Goal: Information Seeking & Learning: Understand process/instructions

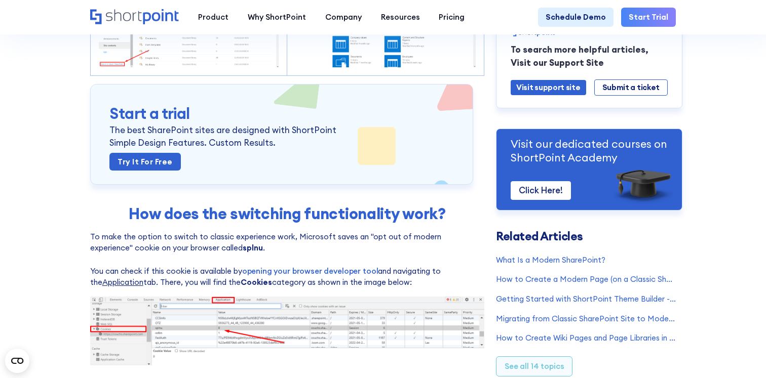
scroll to position [298, 0]
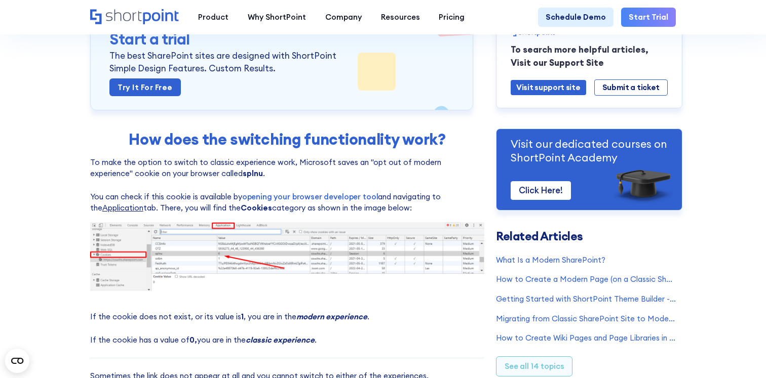
click at [243, 173] on strong "splnu" at bounding box center [253, 174] width 20 height 10
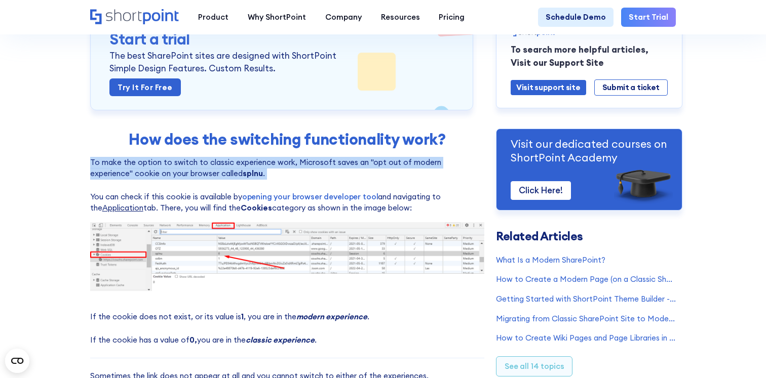
click at [243, 173] on strong "splnu" at bounding box center [253, 174] width 20 height 10
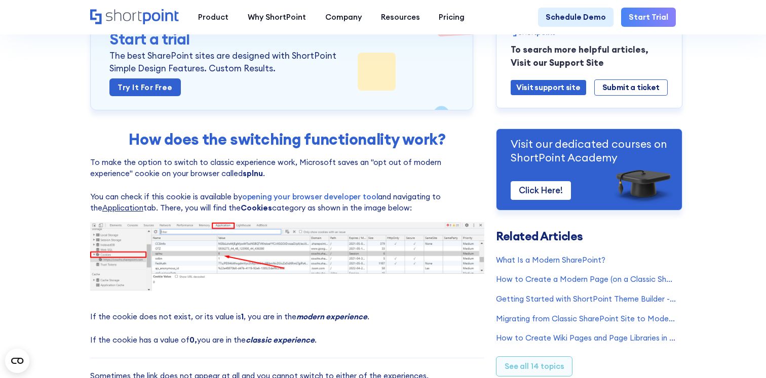
click at [203, 183] on p "To make the option to switch to classic experience work, Microsoft saves an "op…" at bounding box center [287, 185] width 395 height 57
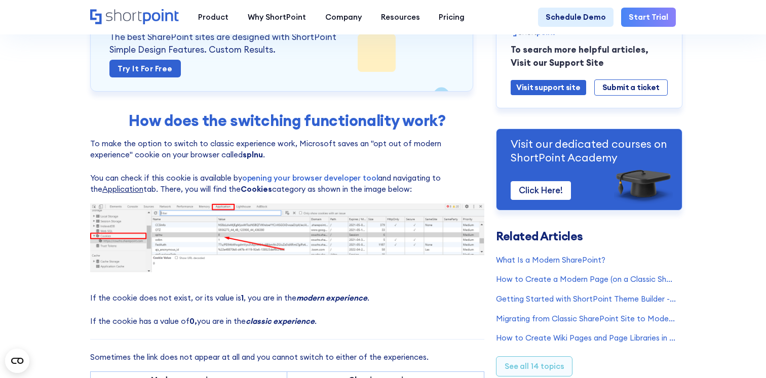
click at [204, 180] on p "To make the option to switch to classic experience work, Microsoft saves an "op…" at bounding box center [287, 166] width 395 height 57
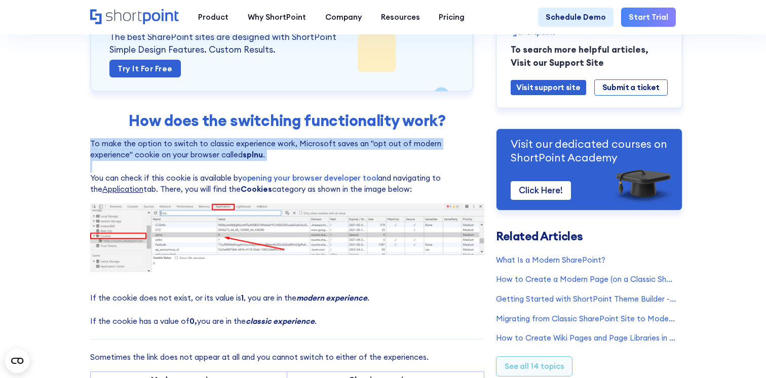
click at [204, 180] on p "To make the option to switch to classic experience work, Microsoft saves an "op…" at bounding box center [287, 166] width 395 height 57
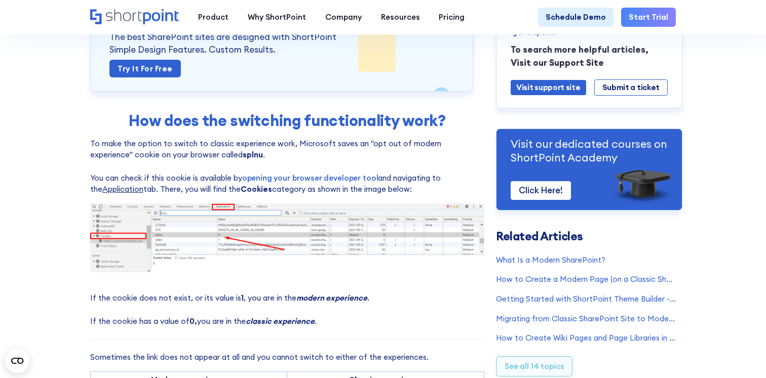
click at [244, 171] on p "To make the option to switch to classic experience work, Microsoft saves an "op…" at bounding box center [287, 166] width 395 height 57
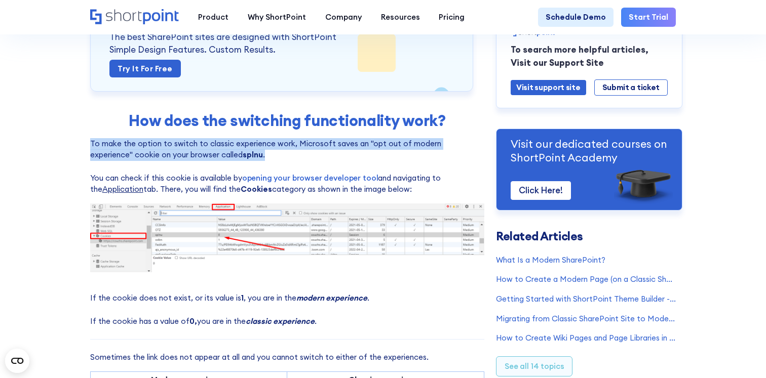
drag, startPoint x: 277, startPoint y: 157, endPoint x: 271, endPoint y: 131, distance: 26.5
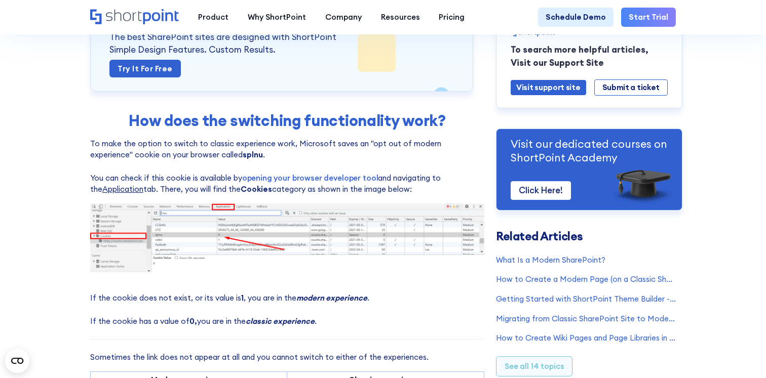
click at [266, 153] on p "To make the option to switch to classic experience work, Microsoft saves an "op…" at bounding box center [287, 166] width 395 height 57
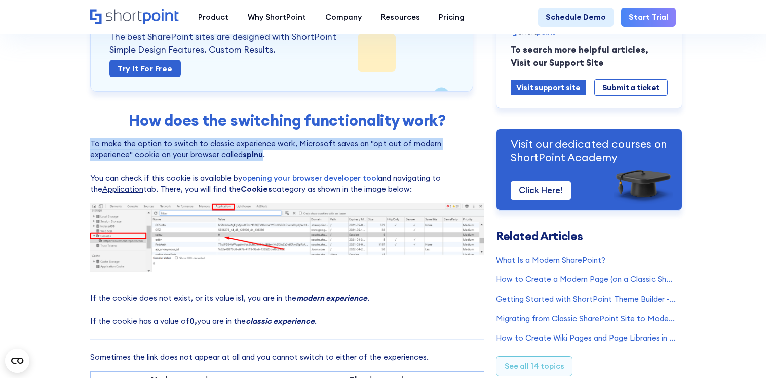
drag, startPoint x: 266, startPoint y: 150, endPoint x: 242, endPoint y: 204, distance: 59.2
click at [241, 194] on strong "Cookies" at bounding box center [256, 189] width 31 height 10
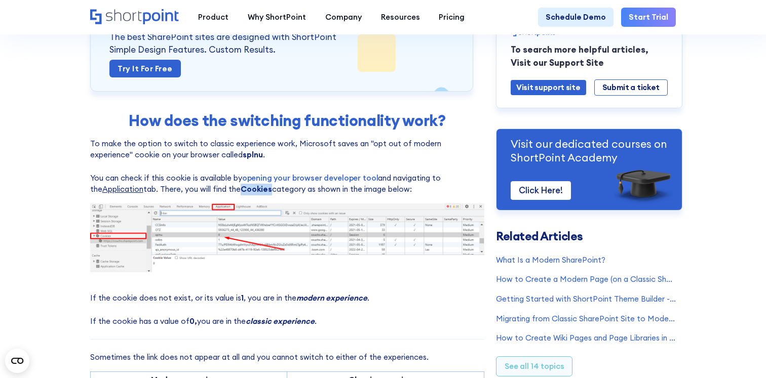
click at [241, 194] on strong "Cookies" at bounding box center [256, 189] width 31 height 10
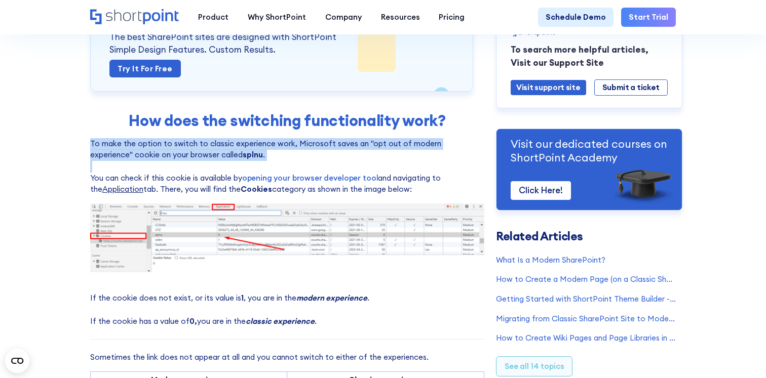
click at [241, 194] on strong "Cookies" at bounding box center [256, 189] width 31 height 10
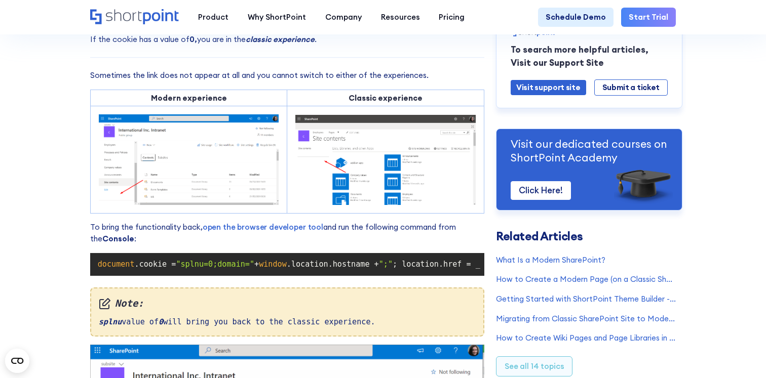
scroll to position [606, 0]
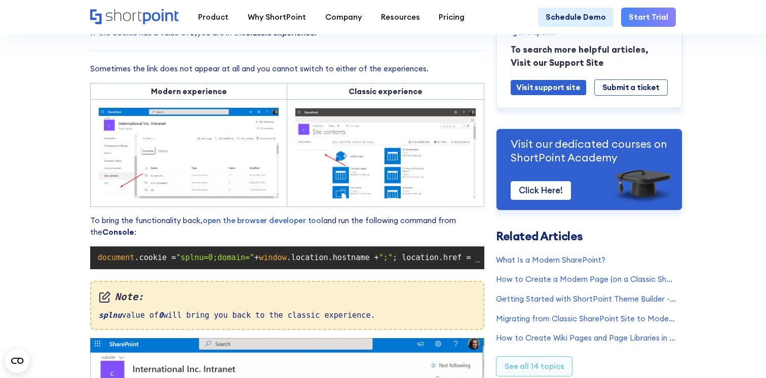
click at [235, 240] on div "Cannot See Exit Classic Experience or Return to Classic SharePoint Links? Modif…" at bounding box center [287, 101] width 395 height 1261
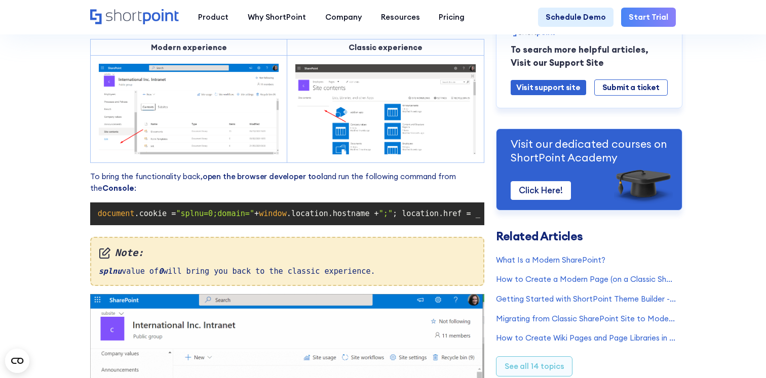
scroll to position [651, 0]
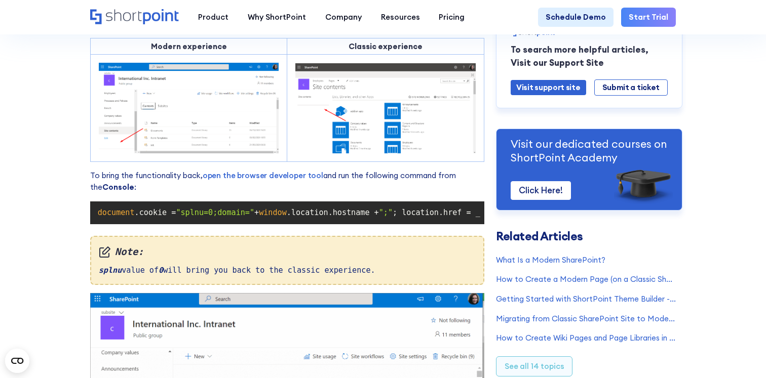
click at [254, 209] on span ""splnu=0;domain="" at bounding box center [215, 212] width 79 height 9
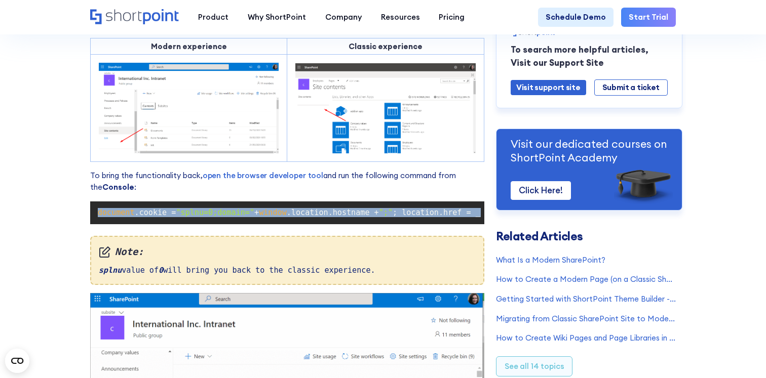
click at [254, 209] on span ""splnu=0;domain="" at bounding box center [215, 212] width 79 height 9
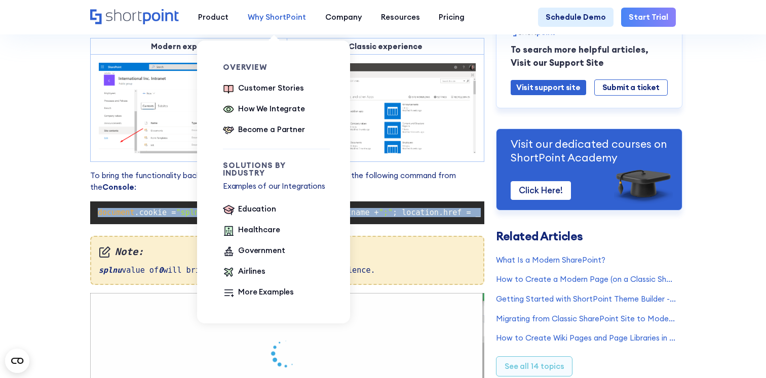
copy code "document .cookie = "splnu=0;domain=" + window .location.hostname + ";" ; locati…"
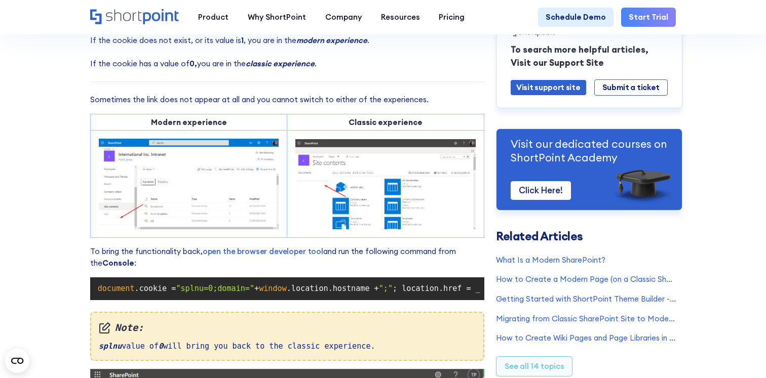
click at [309, 85] on div "Cannot See Exit Classic Experience or Return to Classic SharePoint Links? Modif…" at bounding box center [287, 131] width 395 height 1261
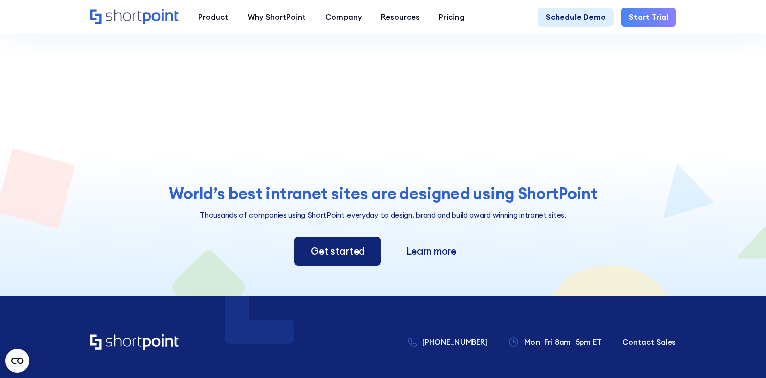
scroll to position [1313, 0]
